Goal: Find specific page/section: Find specific page/section

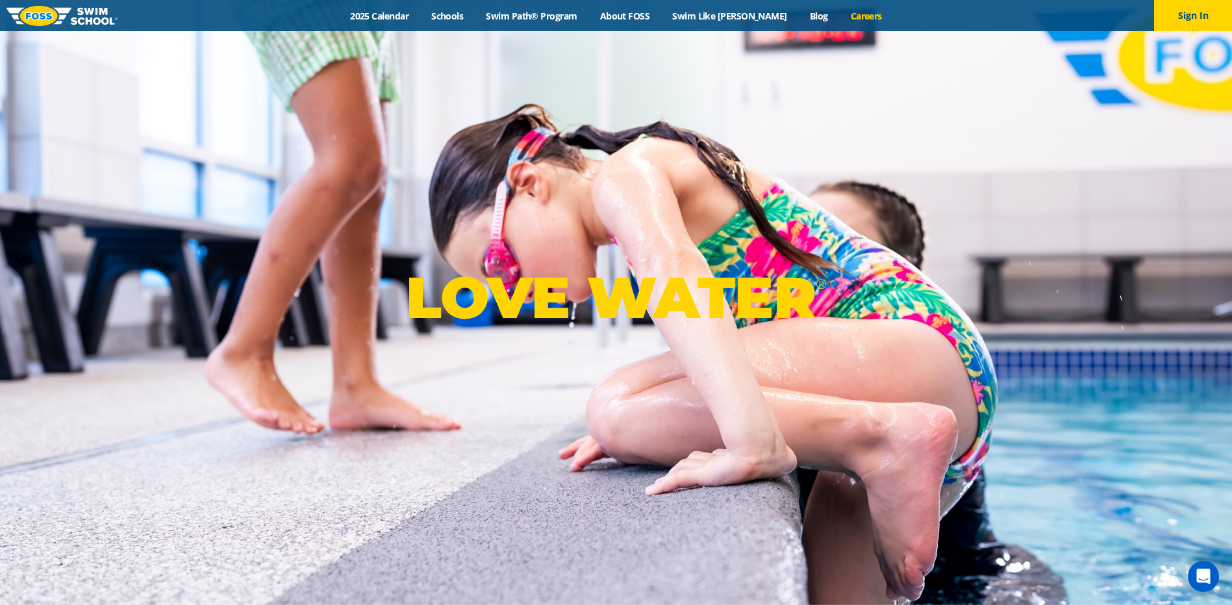
click at [860, 14] on link "Careers" at bounding box center [866, 16] width 54 height 12
drag, startPoint x: 0, startPoint y: 0, endPoint x: 855, endPoint y: 17, distance: 855.4
click at [855, 17] on link "Careers" at bounding box center [866, 16] width 54 height 12
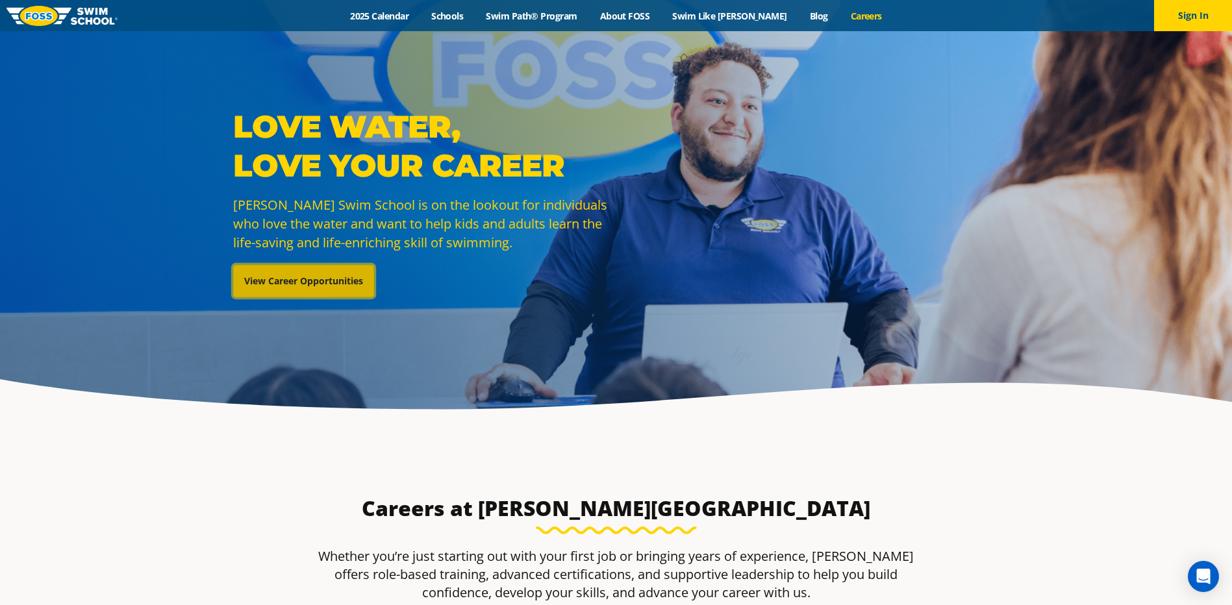
click at [312, 286] on link "View Career Opportunities" at bounding box center [303, 281] width 141 height 32
